Goal: Find specific page/section: Find specific page/section

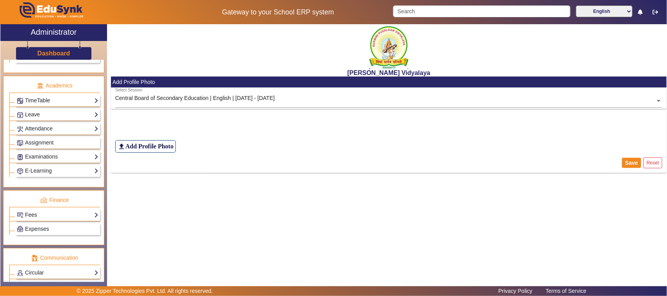
scroll to position [320, 0]
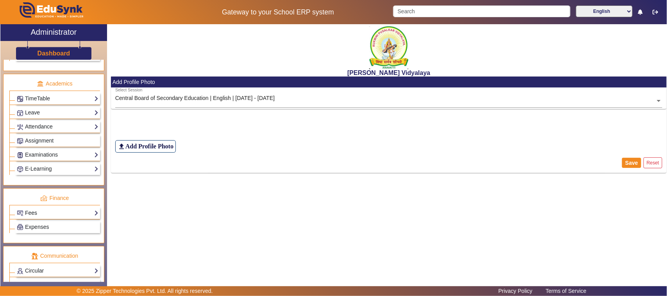
click at [32, 218] on link "Fees" at bounding box center [58, 213] width 82 height 9
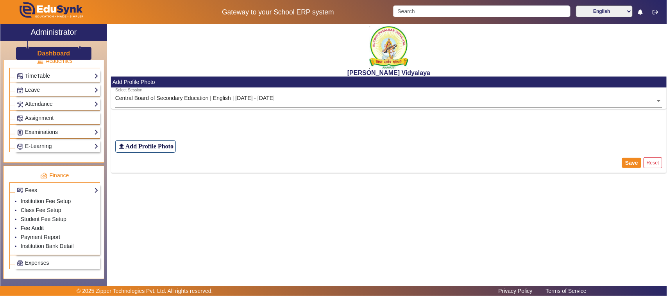
click at [163, 240] on div "[PERSON_NAME] Vidyalaya Add Profile Photo Select Session Central Board of Secon…" at bounding box center [387, 151] width 560 height 255
click at [133, 194] on div "[PERSON_NAME] Vidyalaya Add Profile Photo Select Session Central Board of Secon…" at bounding box center [387, 151] width 560 height 255
click at [51, 193] on link "Fees" at bounding box center [58, 190] width 82 height 9
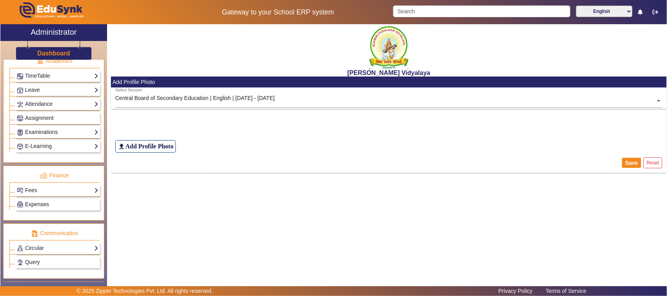
click at [42, 207] on span "Expenses" at bounding box center [37, 204] width 24 height 6
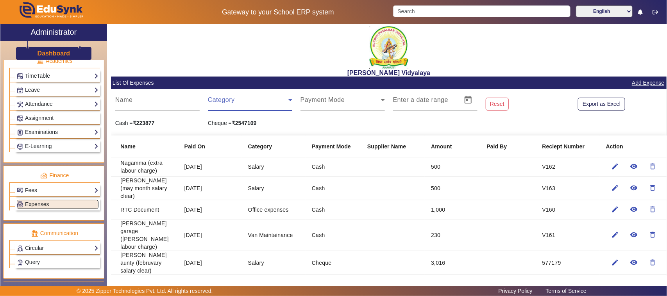
click at [225, 105] on span at bounding box center [248, 102] width 80 height 9
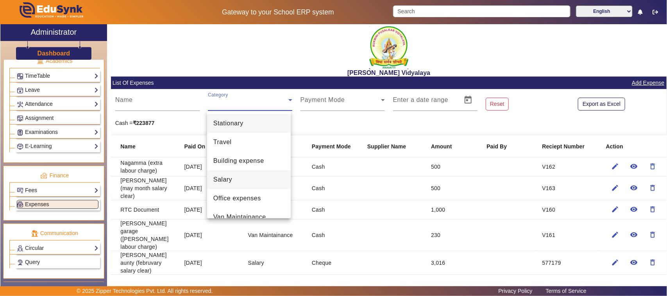
click at [219, 180] on span "Salary" at bounding box center [222, 179] width 19 height 9
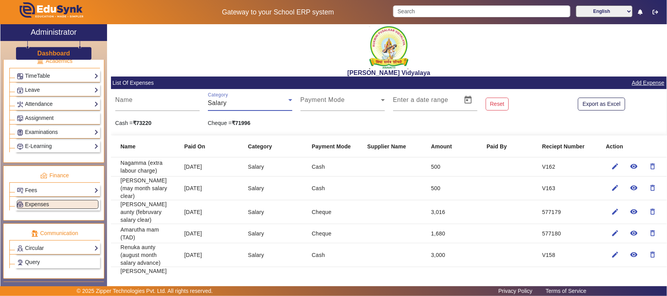
click at [220, 105] on span "Salary" at bounding box center [217, 103] width 19 height 7
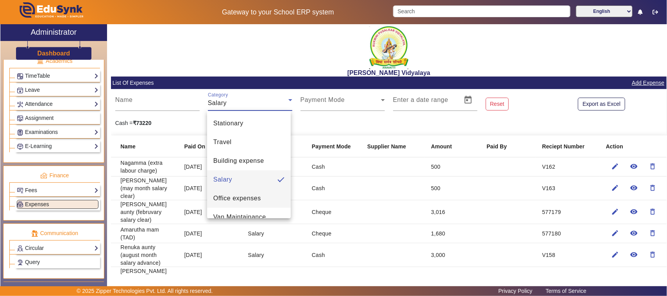
click at [229, 199] on span "Office expenses" at bounding box center [237, 198] width 48 height 9
